Goal: Task Accomplishment & Management: Manage account settings

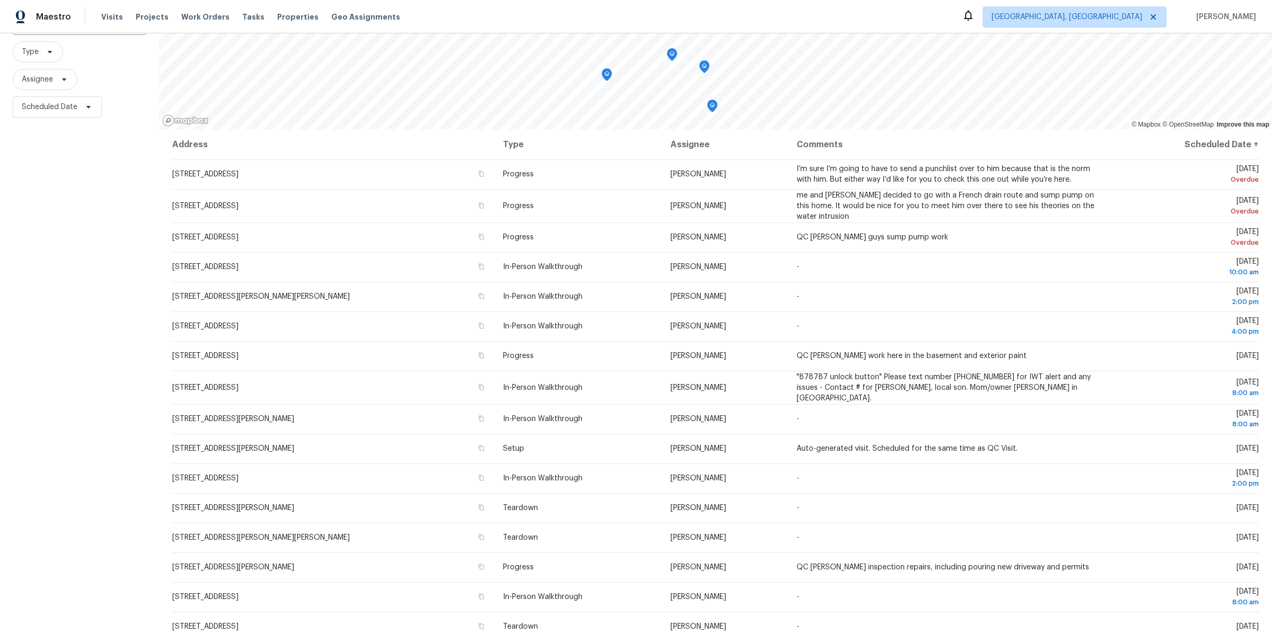
scroll to position [97, 0]
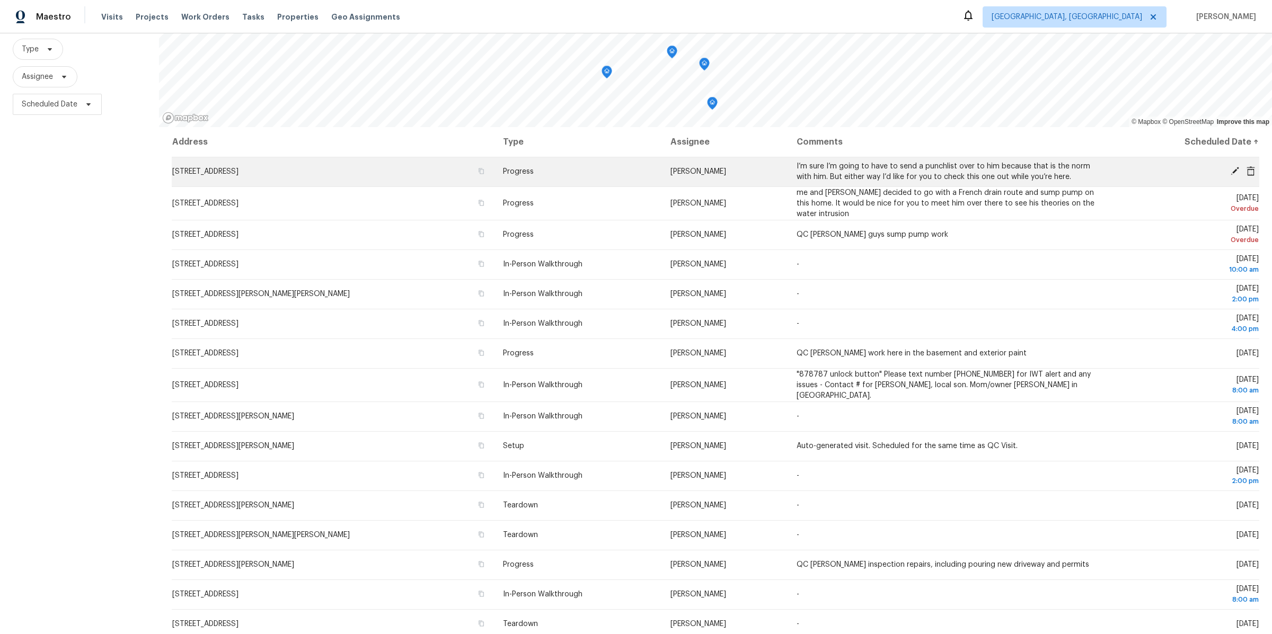
click at [1232, 174] on icon at bounding box center [1235, 171] width 8 height 8
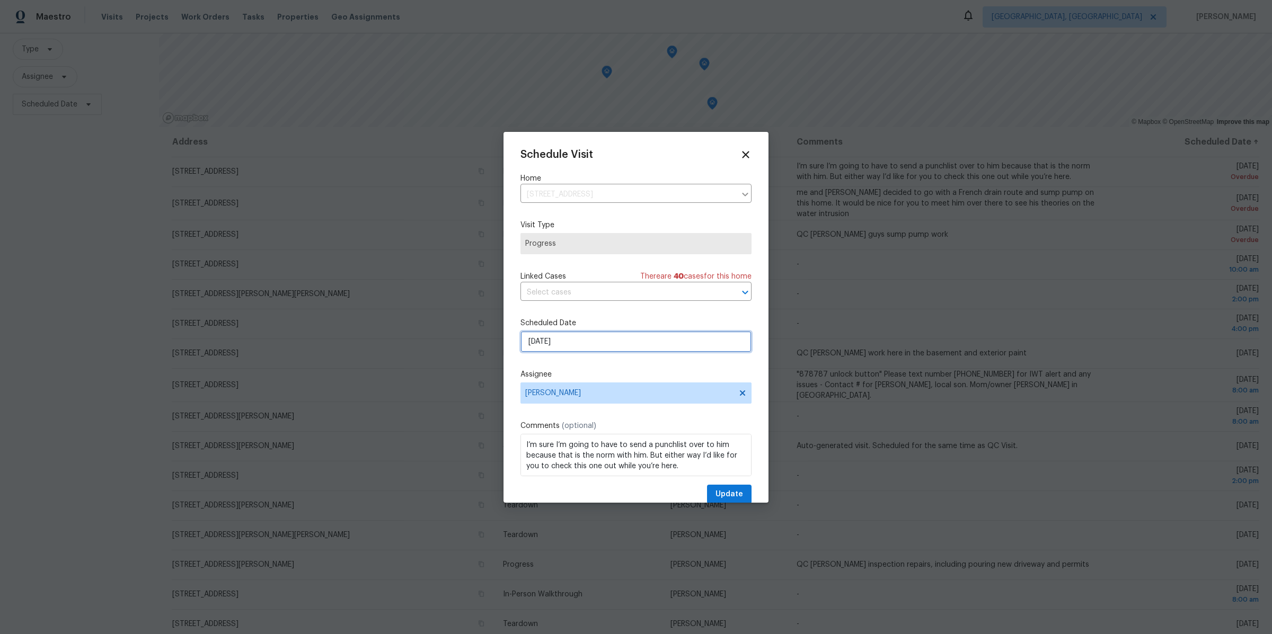
click at [627, 350] on input "8/11/2025" at bounding box center [635, 341] width 231 height 21
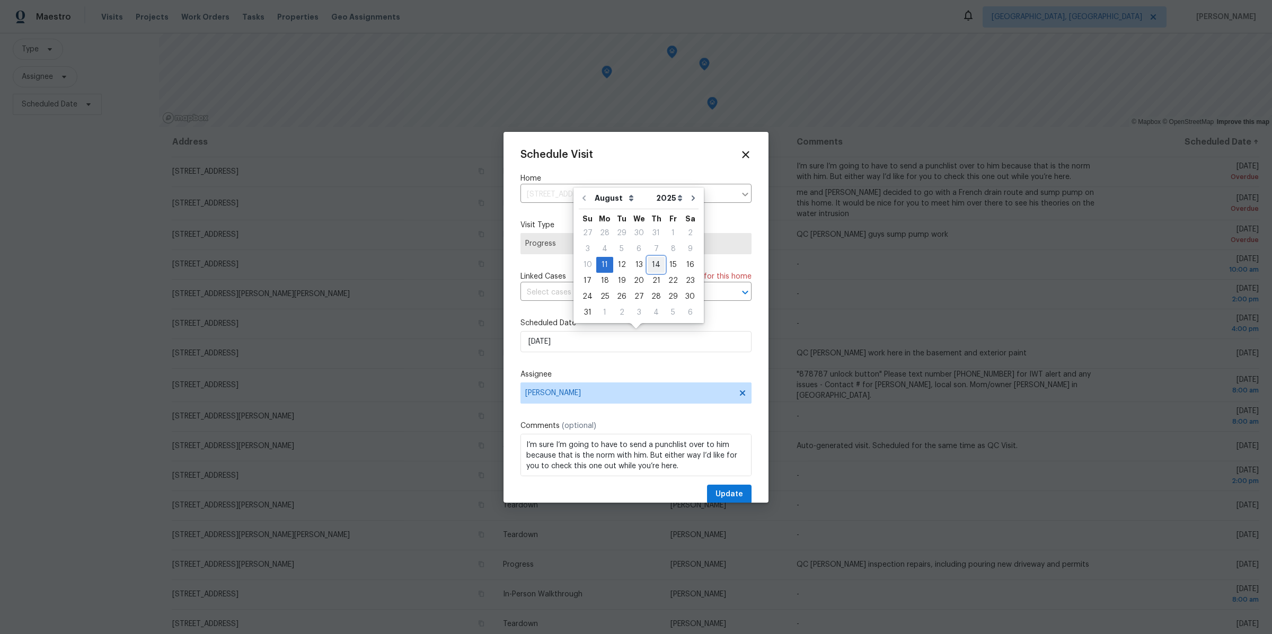
click at [649, 264] on div "14" at bounding box center [656, 265] width 17 height 15
type input "8/14/2025"
click at [726, 490] on span "Update" at bounding box center [729, 494] width 28 height 13
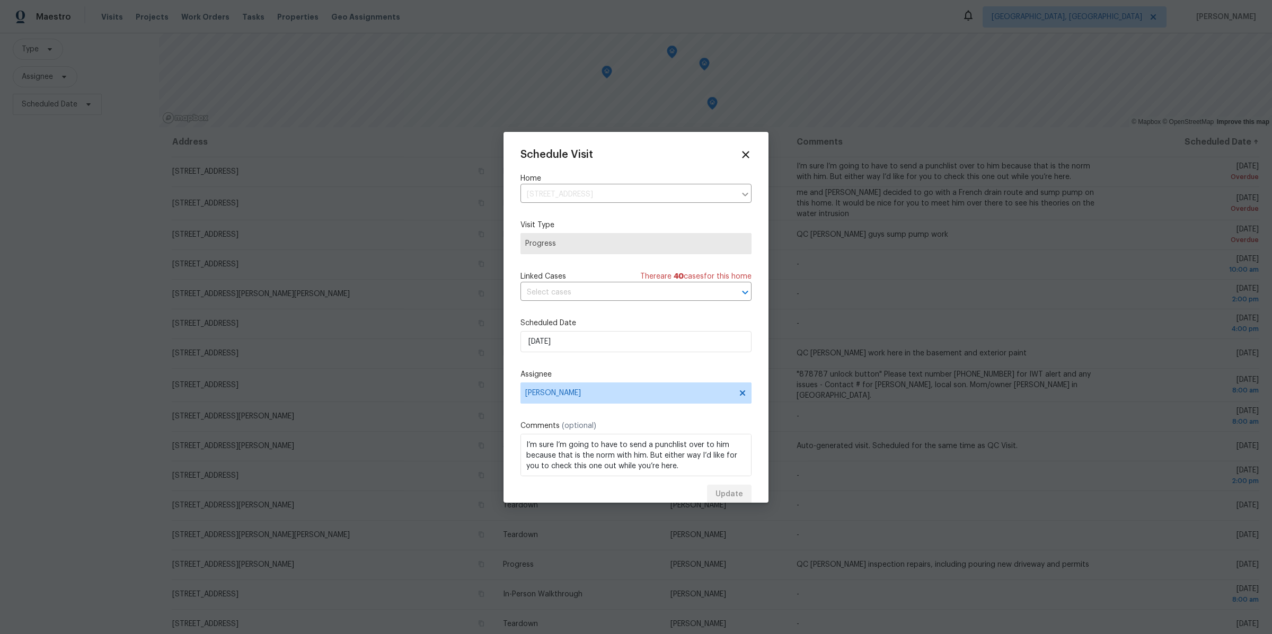
scroll to position [0, 0]
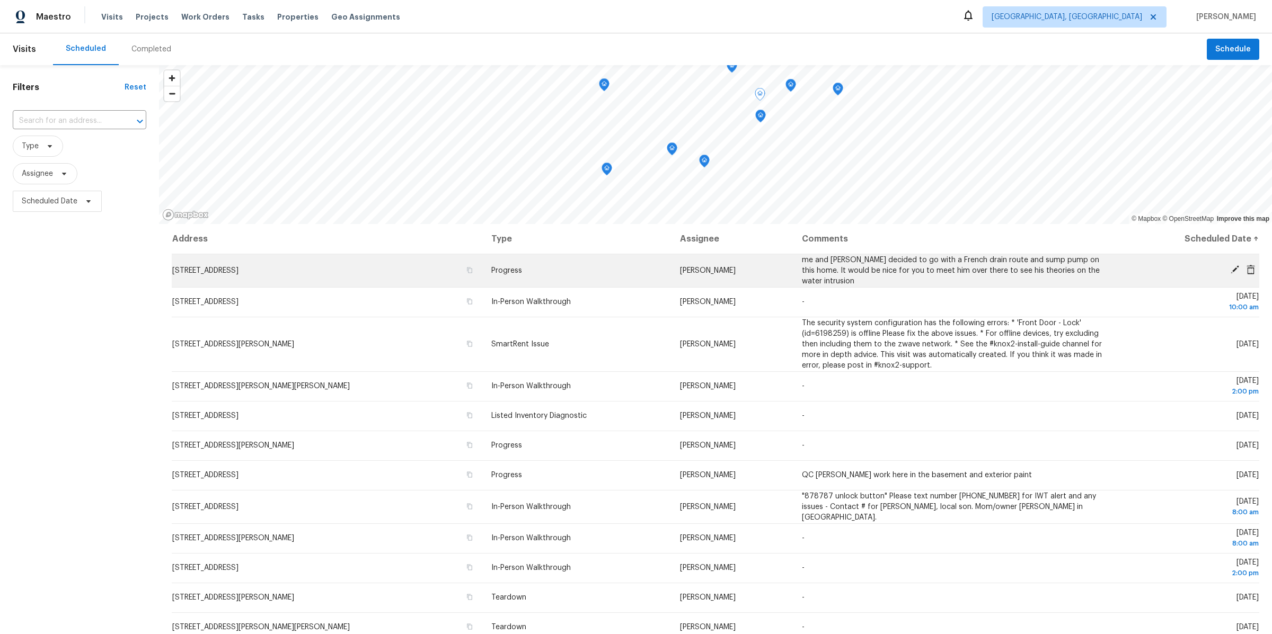
click at [1233, 267] on icon at bounding box center [1235, 270] width 10 height 10
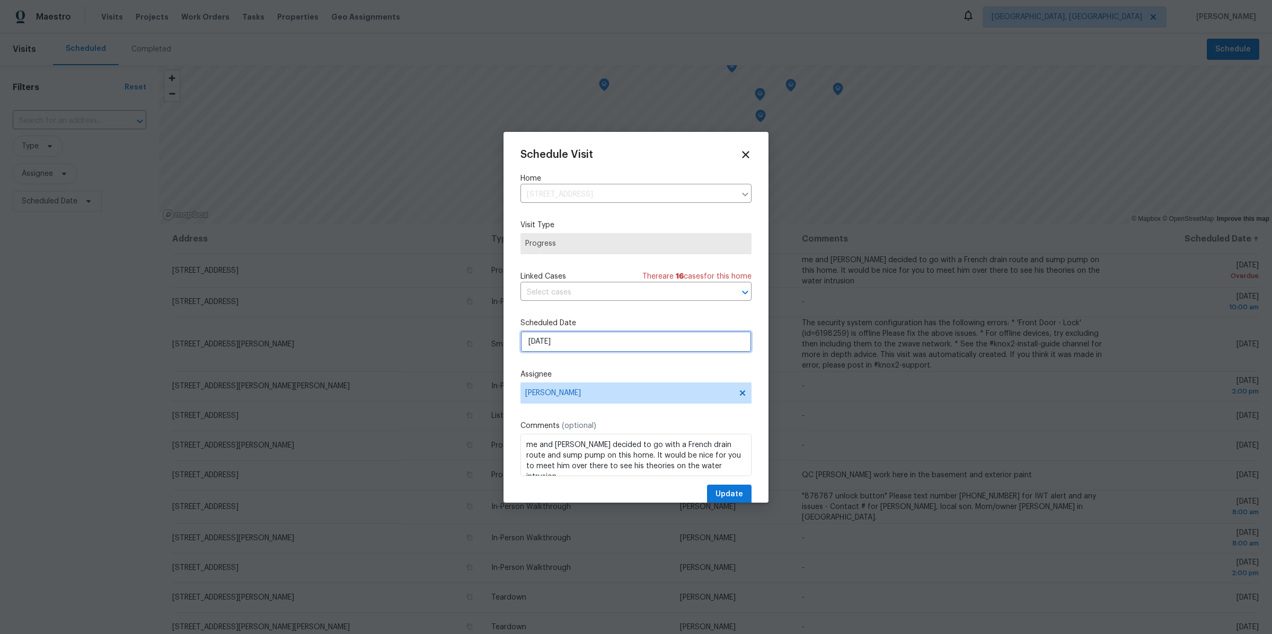
click at [532, 344] on input "8/11/2025" at bounding box center [635, 341] width 231 height 21
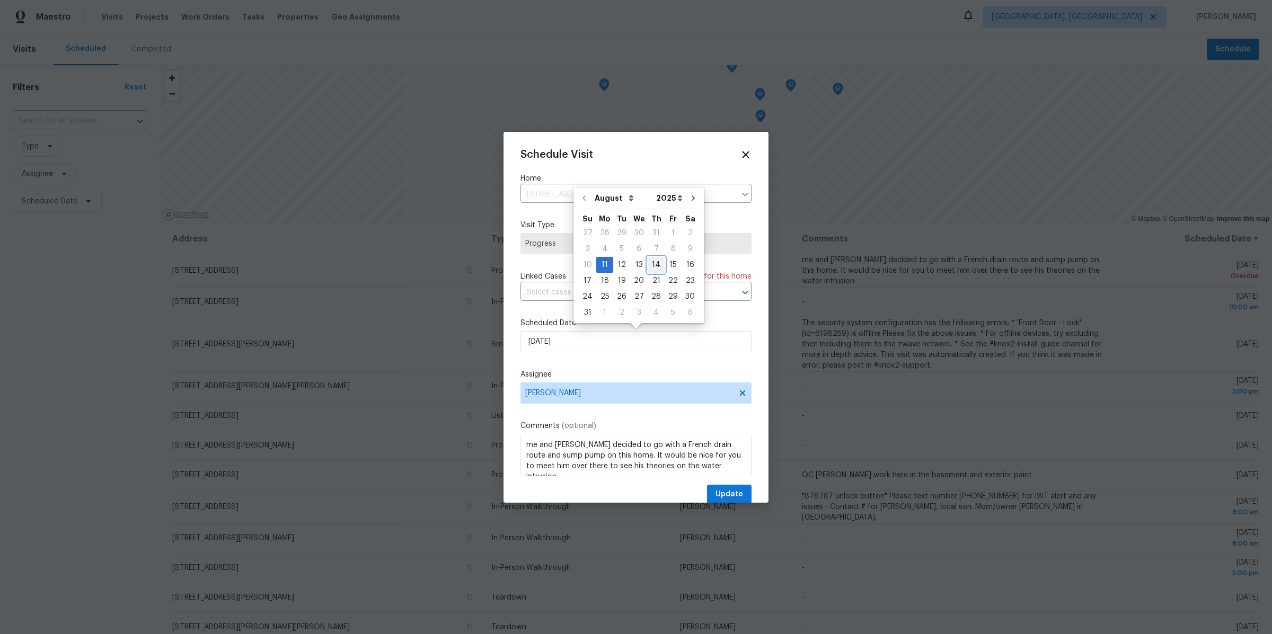
click at [650, 263] on div "14" at bounding box center [656, 265] width 17 height 15
type input "8/14/2025"
click at [720, 491] on span "Update" at bounding box center [729, 494] width 28 height 13
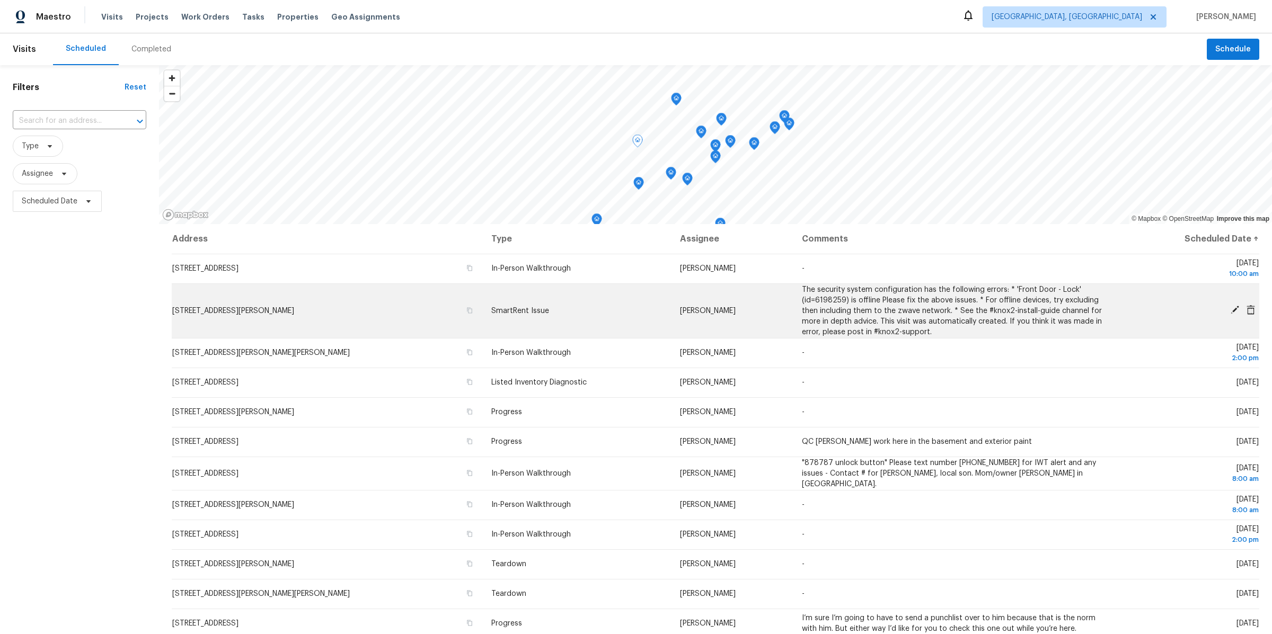
click at [1232, 313] on icon at bounding box center [1235, 310] width 10 height 10
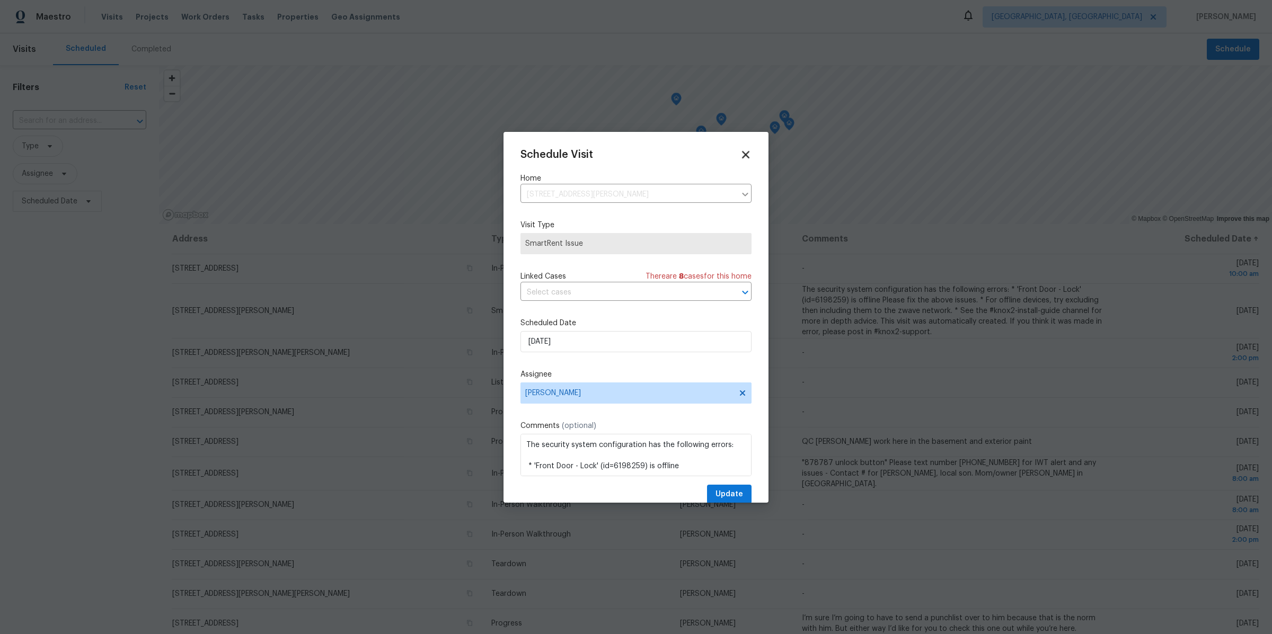
click at [742, 154] on icon at bounding box center [745, 154] width 12 height 12
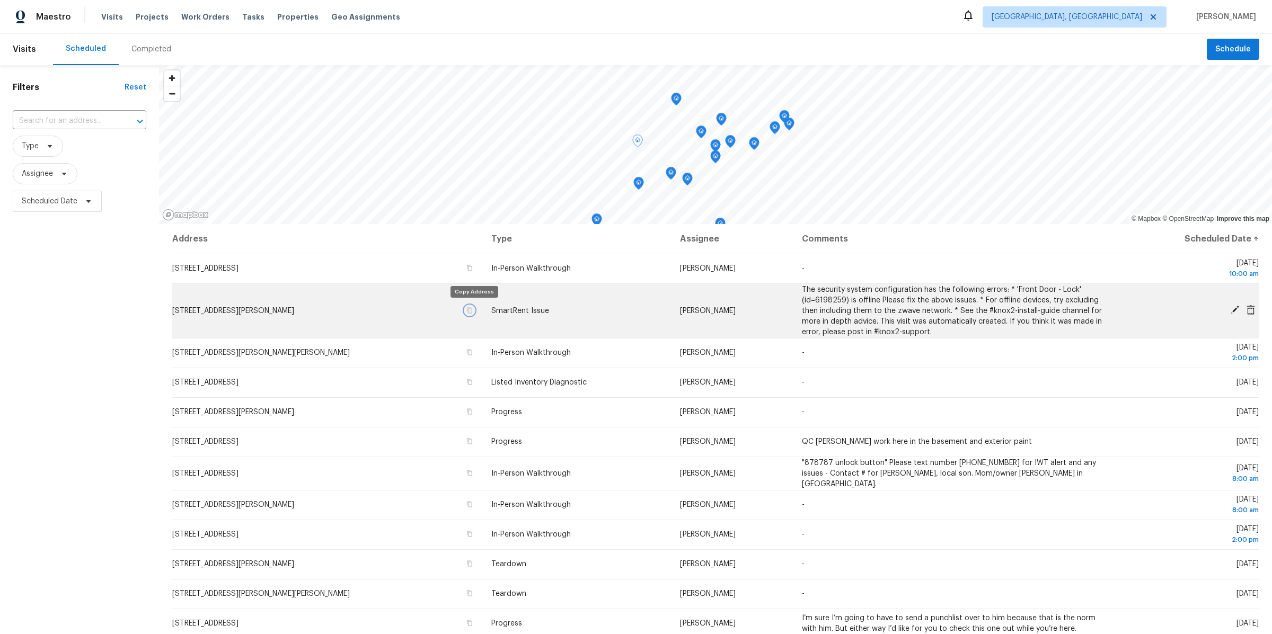
click at [472, 312] on icon "button" at bounding box center [469, 310] width 6 height 6
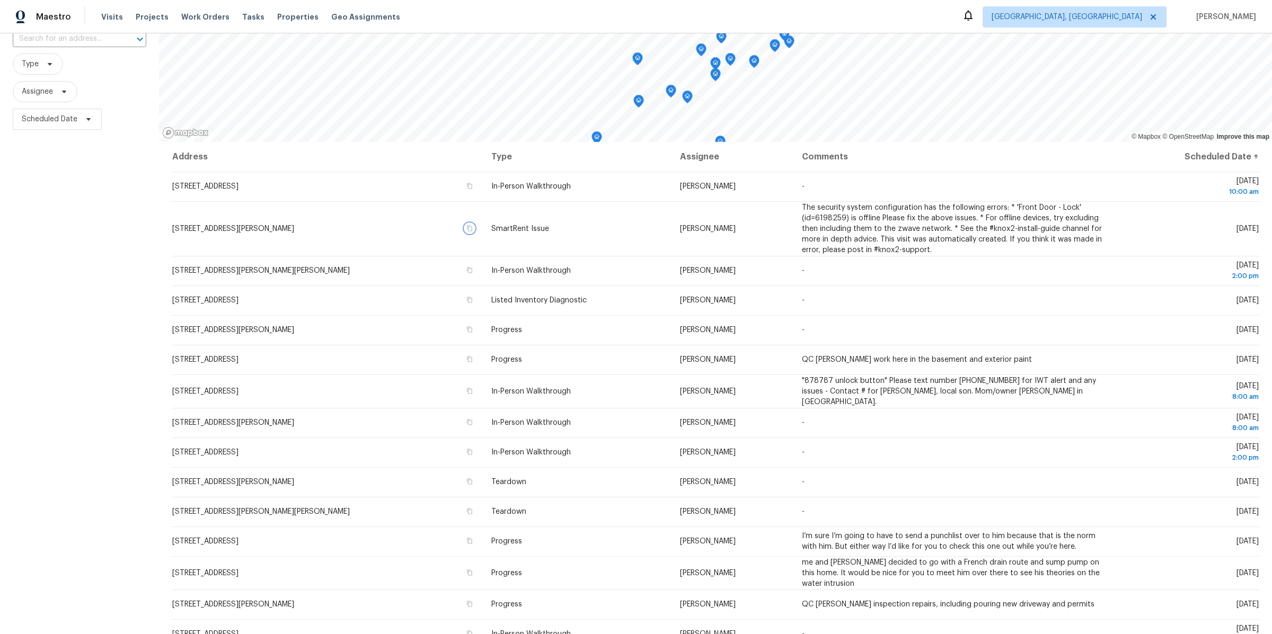
scroll to position [87, 0]
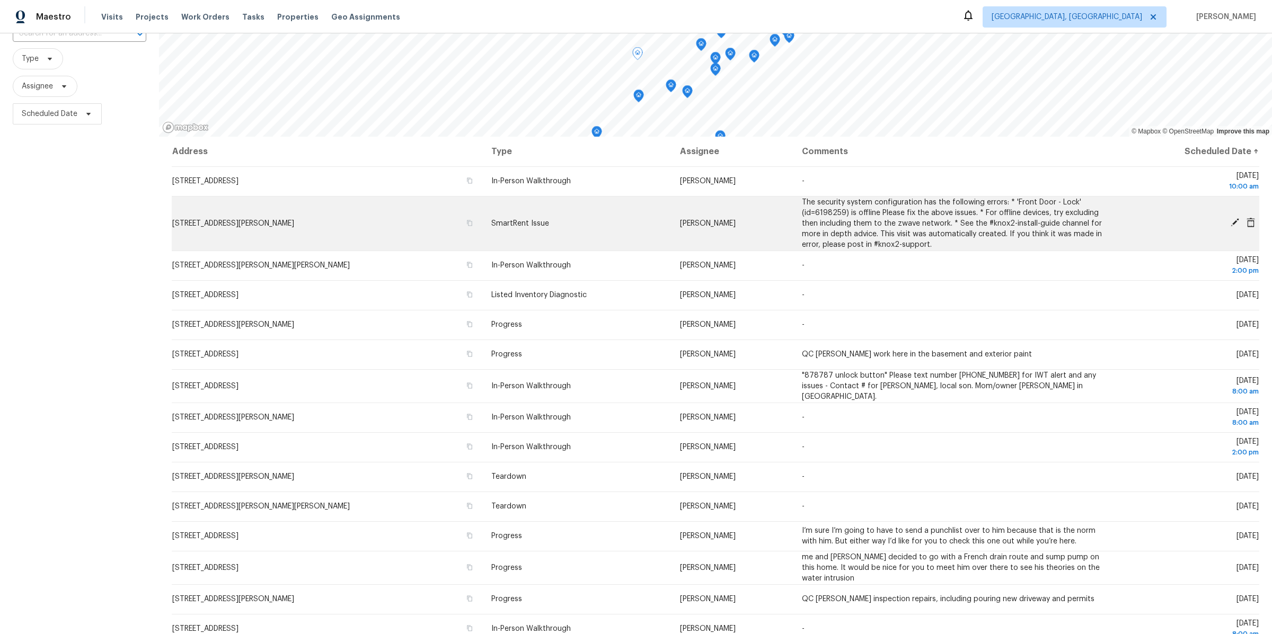
click at [1233, 223] on icon at bounding box center [1235, 222] width 8 height 8
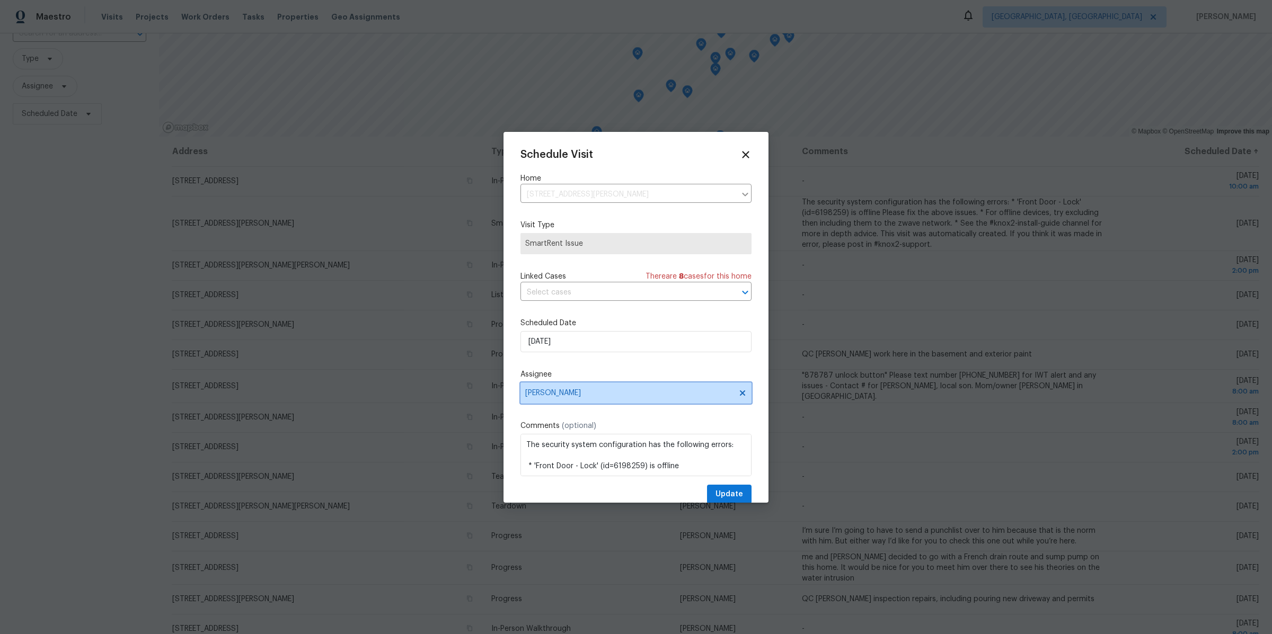
click at [570, 393] on span "Dominic Herron" at bounding box center [629, 393] width 208 height 8
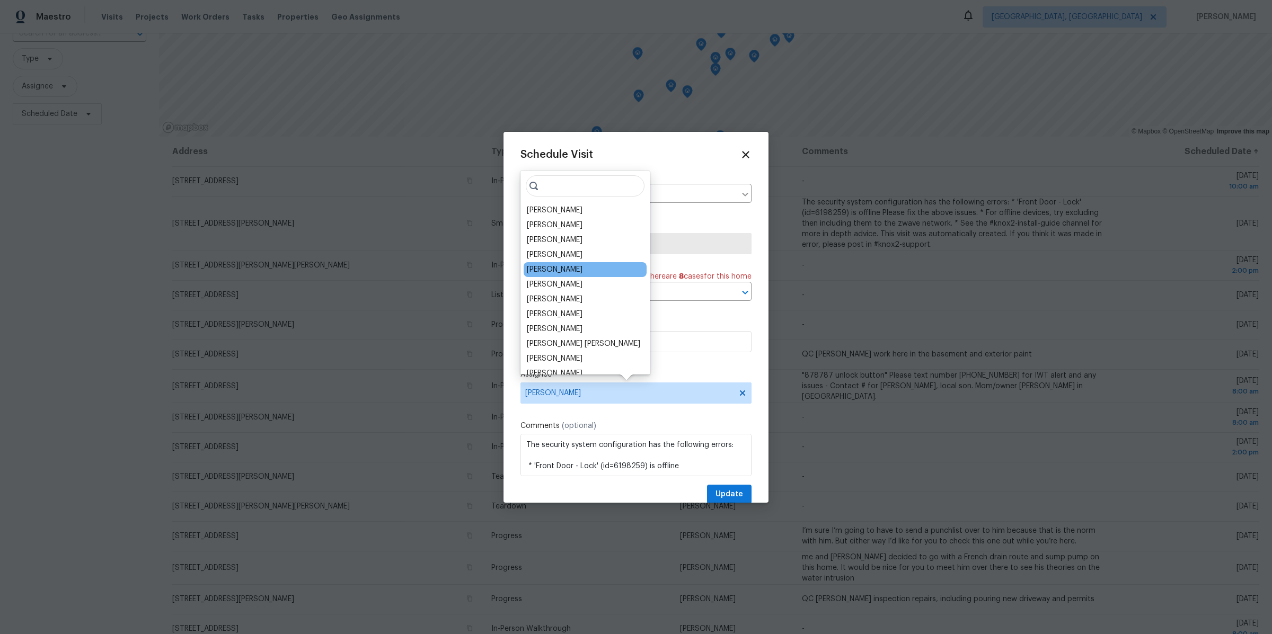
click at [543, 268] on div "Diana Brink" at bounding box center [555, 269] width 56 height 11
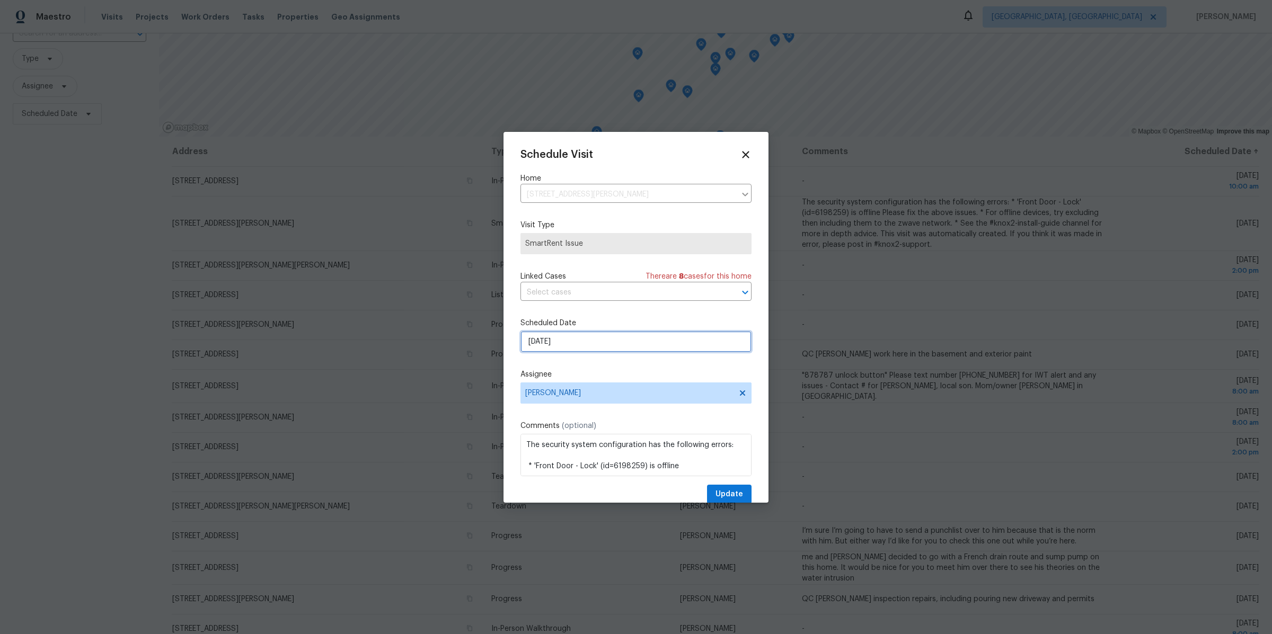
click at [543, 348] on input "8/12/2025" at bounding box center [635, 341] width 231 height 21
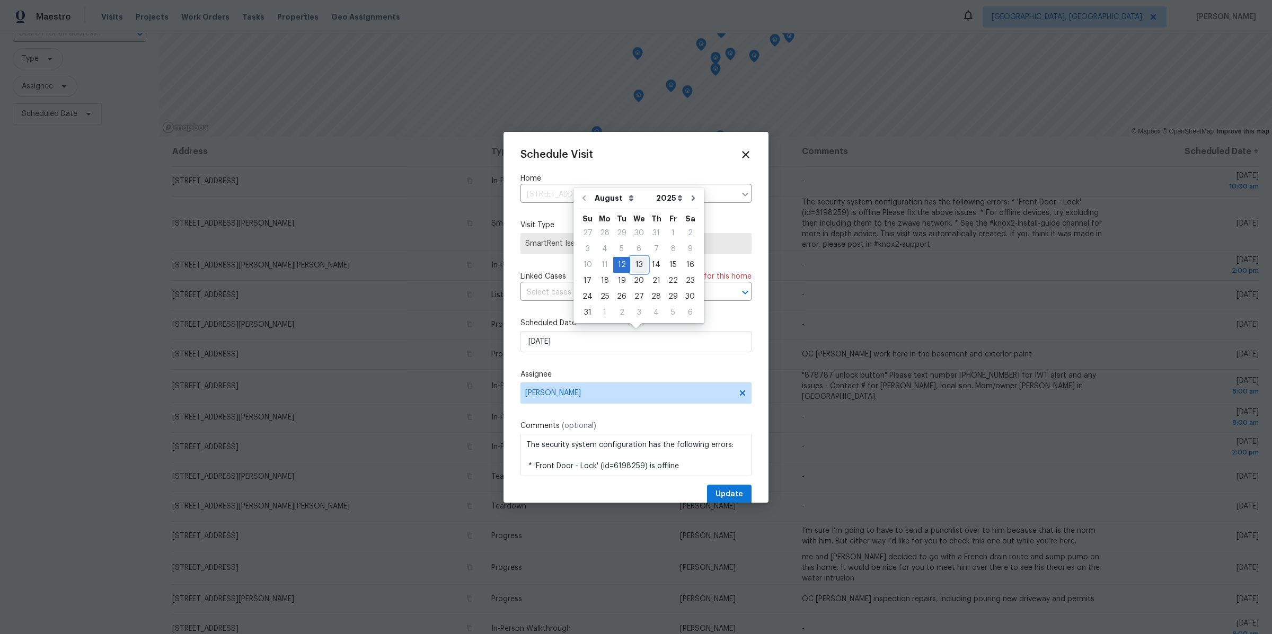
click at [631, 262] on div "13" at bounding box center [638, 265] width 17 height 15
type input "8/13/2025"
click at [525, 444] on textarea "The security system configuration has the following errors: * 'Front Door - Loc…" at bounding box center [635, 455] width 231 height 42
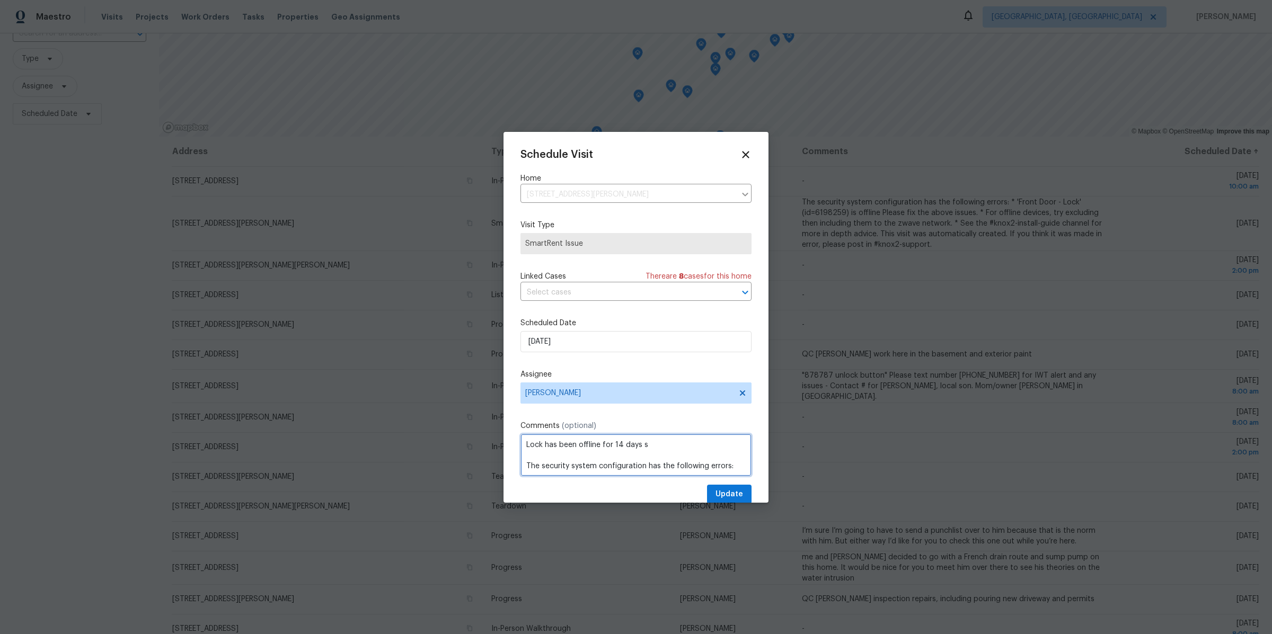
type textarea "Lock has been offline for 14 days s The security system configuration has the f…"
click at [741, 489] on span "Update" at bounding box center [729, 494] width 28 height 13
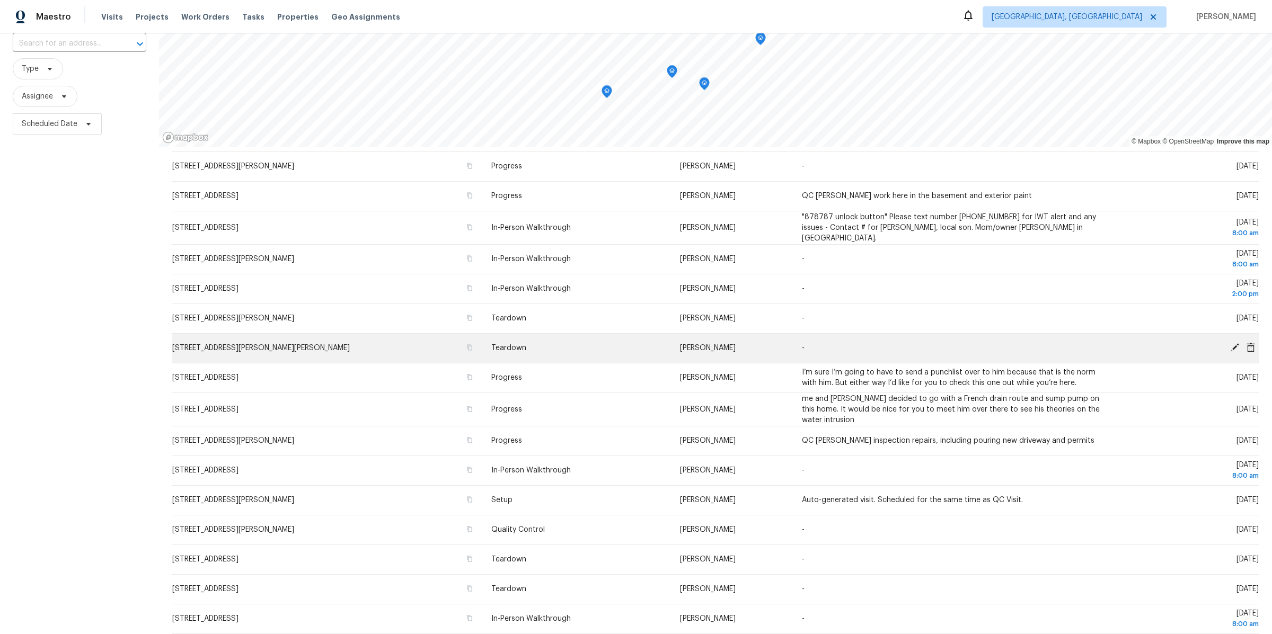
scroll to position [97, 0]
